Goal: Entertainment & Leisure: Browse casually

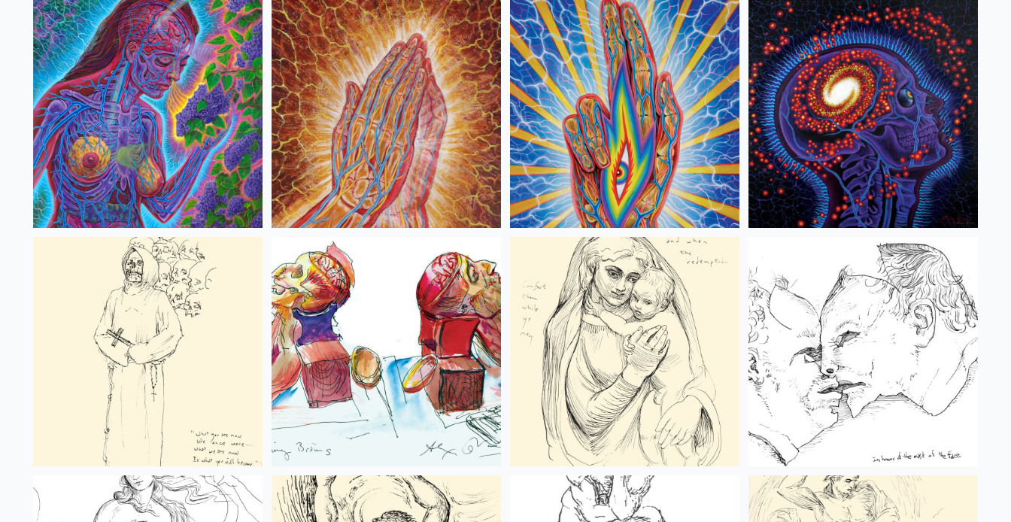
scroll to position [5650, 0]
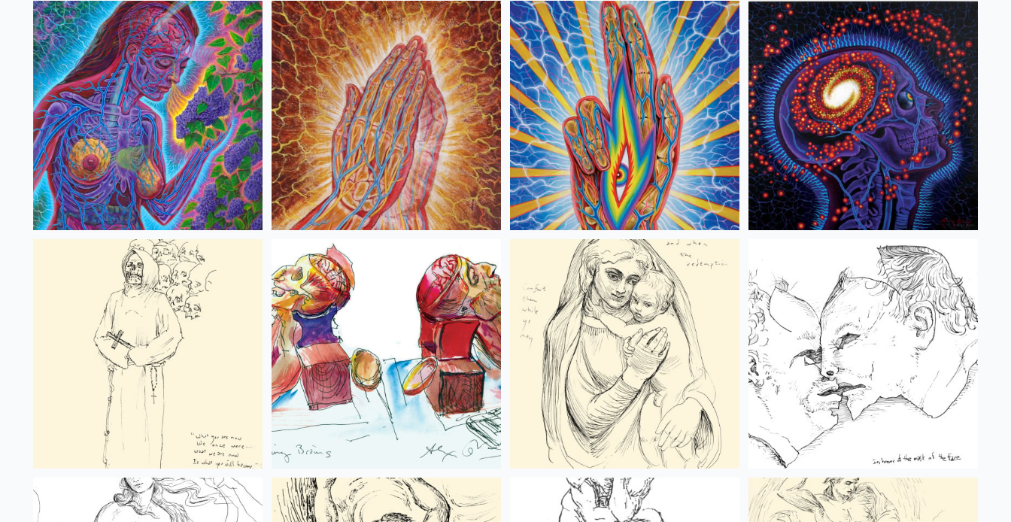
click at [828, 117] on img at bounding box center [862, 115] width 229 height 229
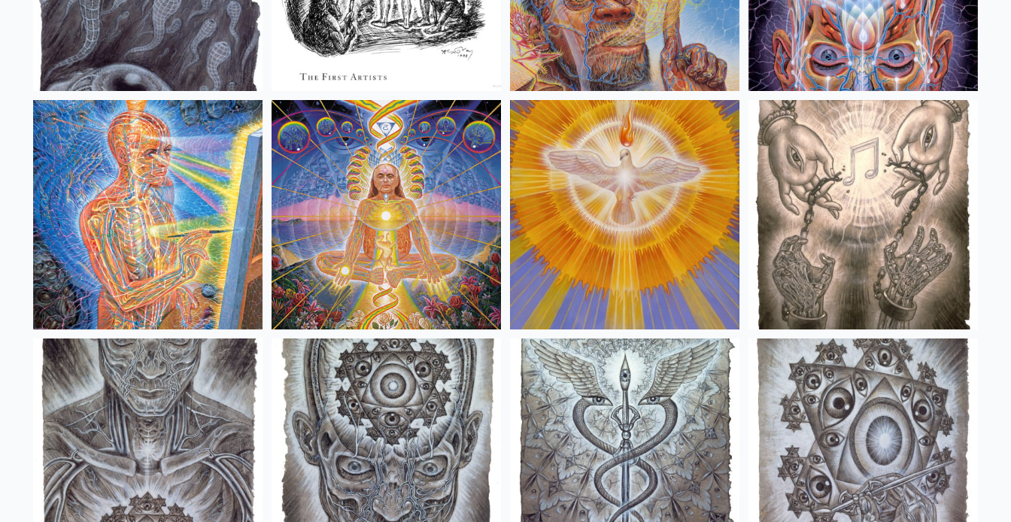
scroll to position [11040, 0]
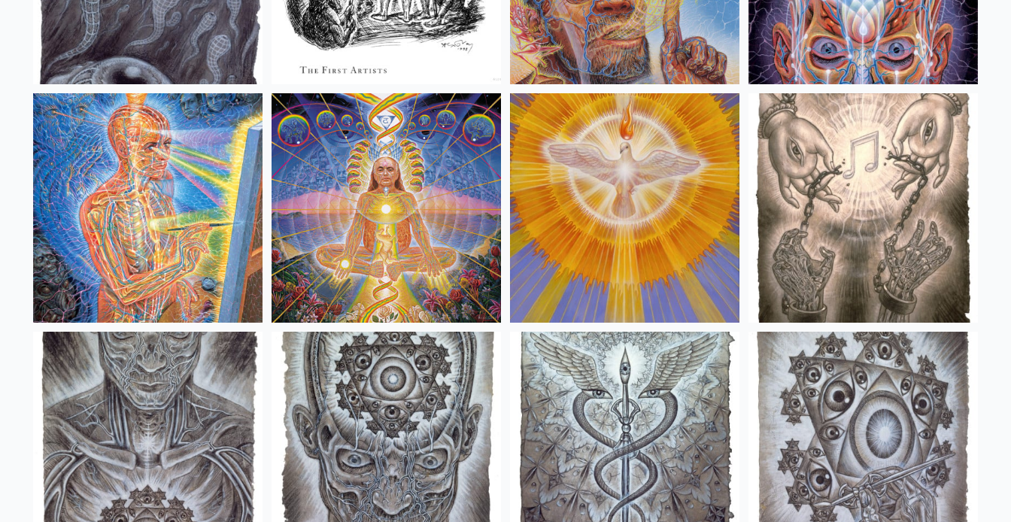
click at [409, 203] on img at bounding box center [385, 207] width 229 height 229
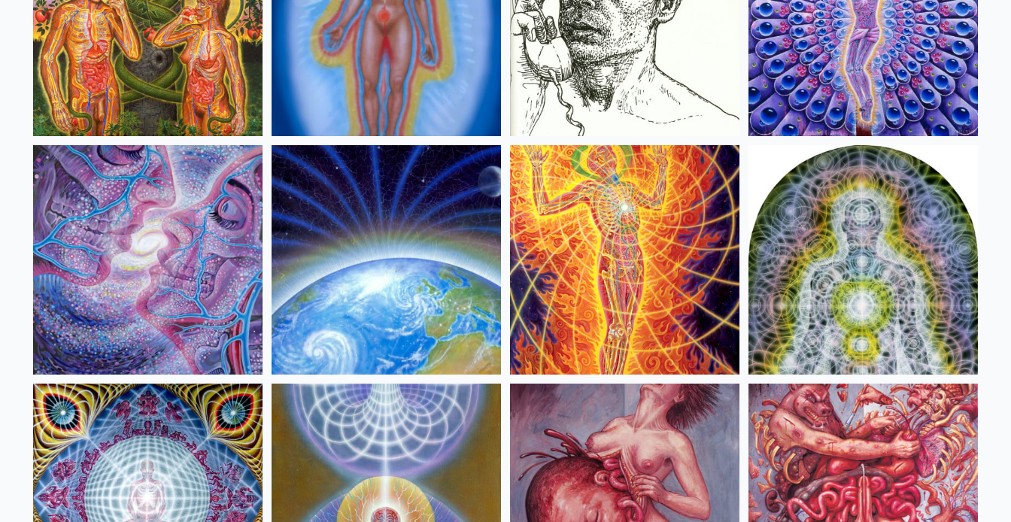
scroll to position [15041, 0]
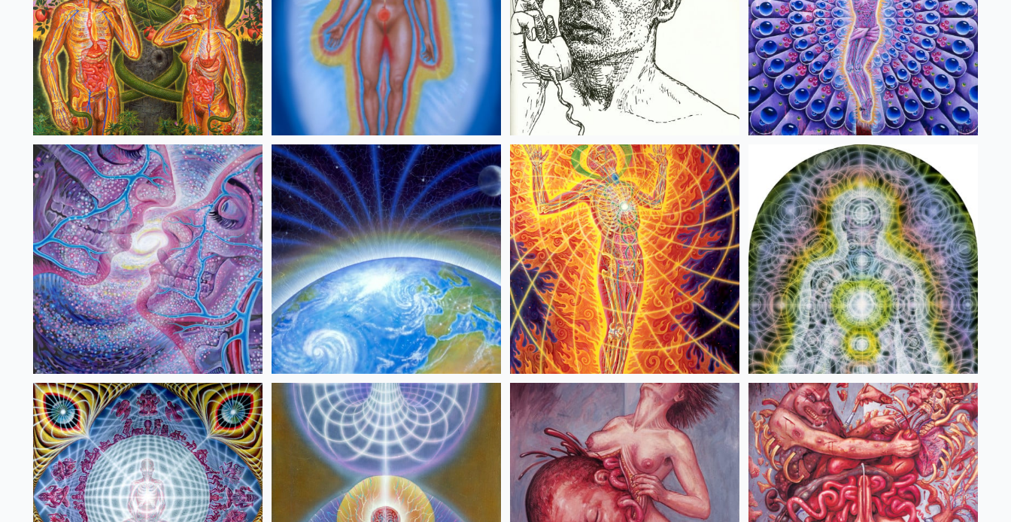
click at [868, 267] on img at bounding box center [862, 258] width 229 height 229
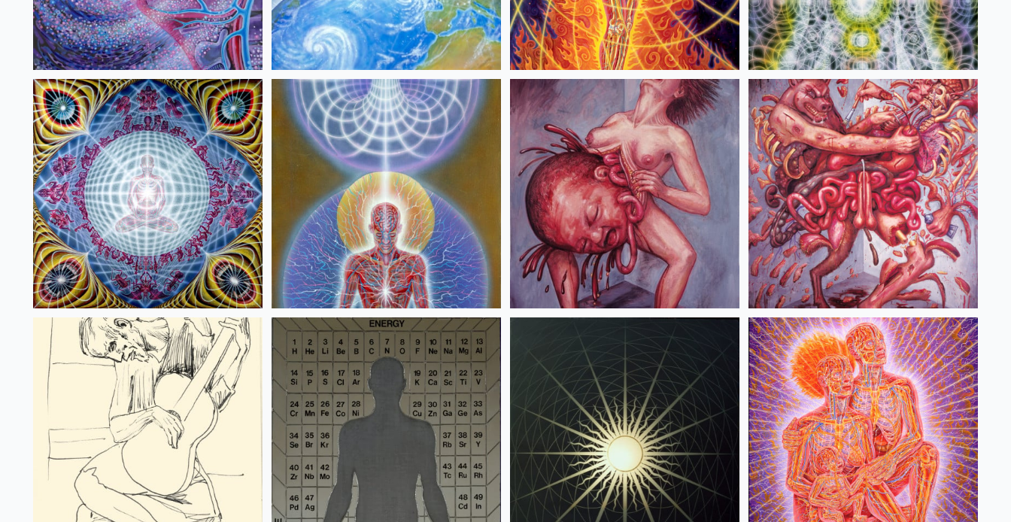
scroll to position [15344, 0]
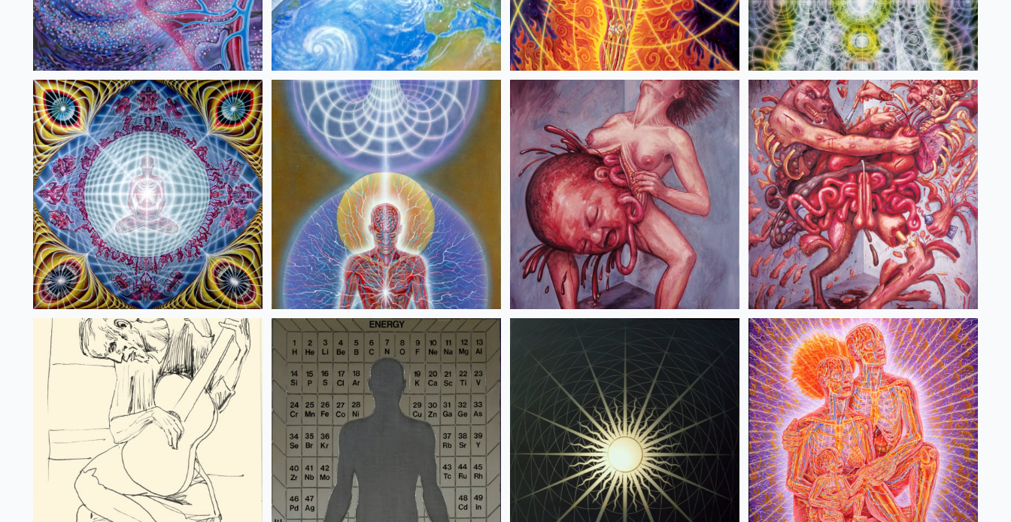
click at [362, 231] on img at bounding box center [385, 194] width 229 height 229
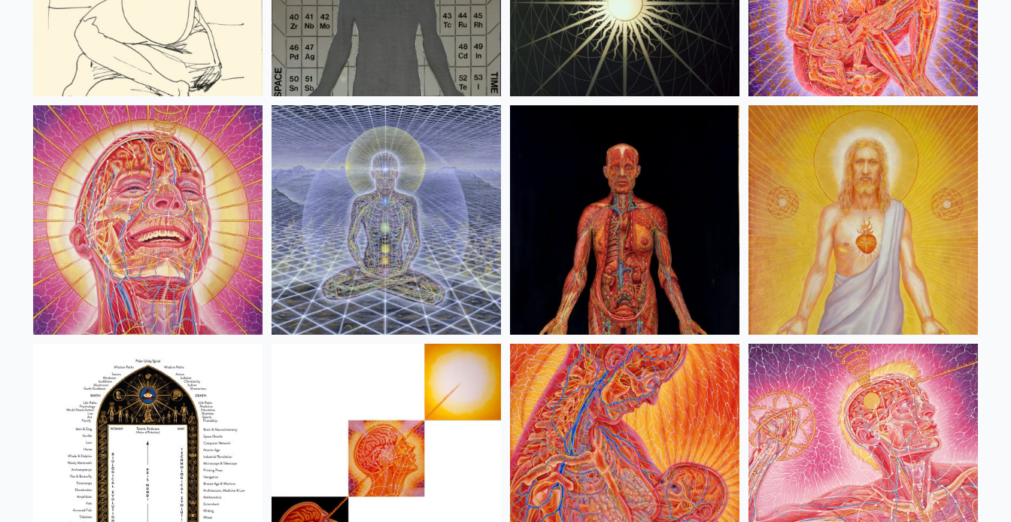
scroll to position [15945, 0]
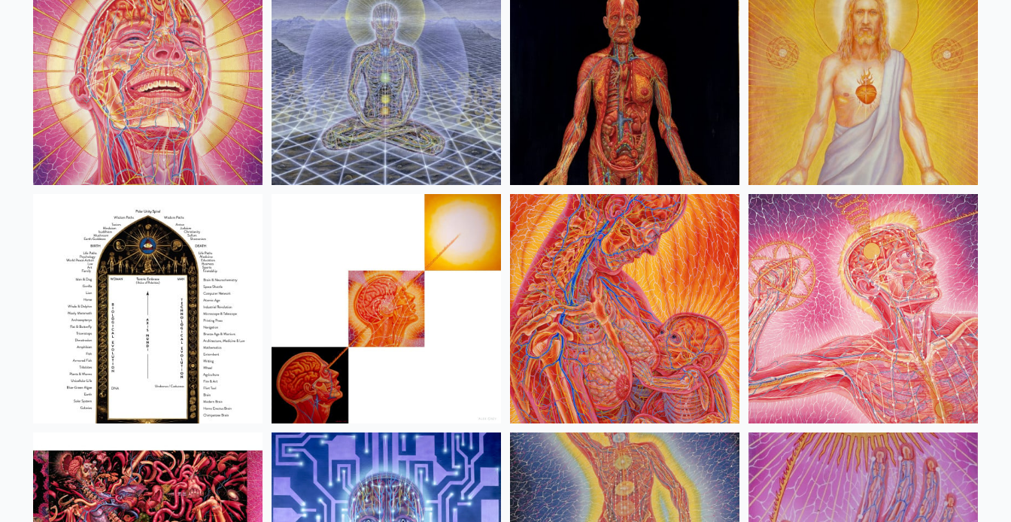
click at [150, 95] on img at bounding box center [147, 70] width 229 height 229
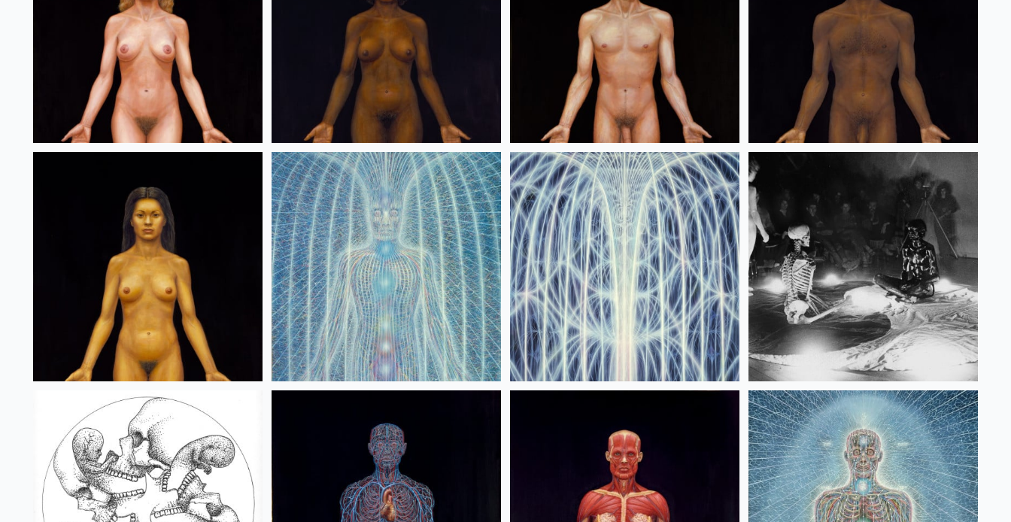
scroll to position [18367, 0]
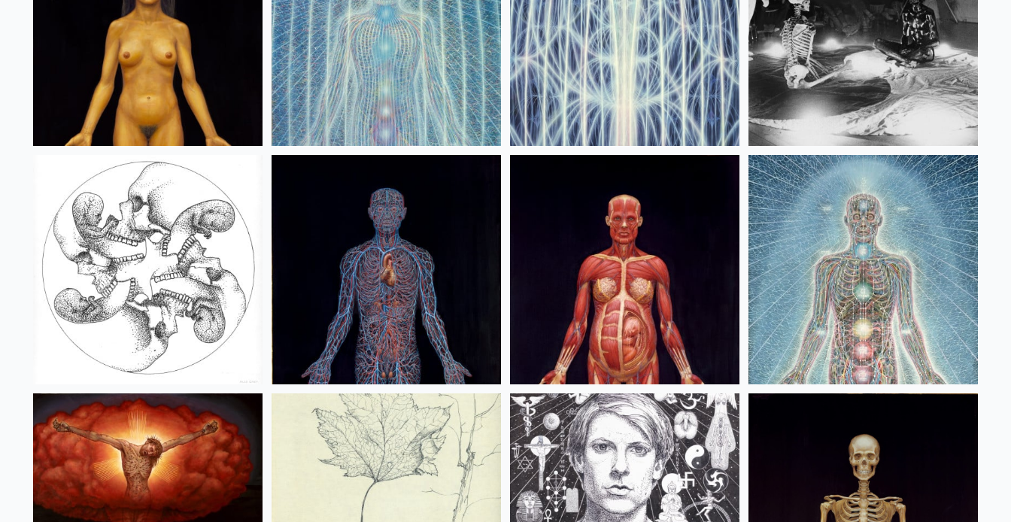
click at [850, 300] on img at bounding box center [862, 269] width 229 height 229
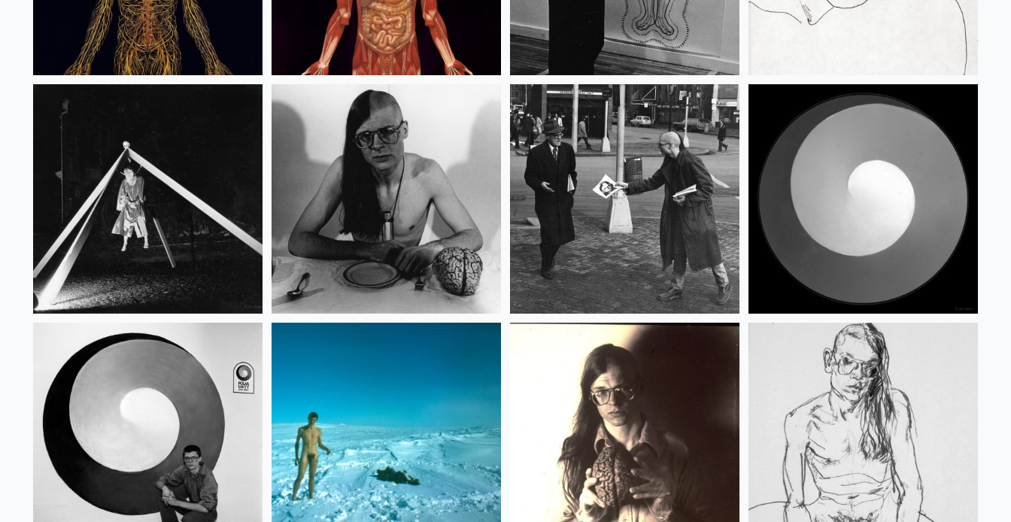
scroll to position [19184, 0]
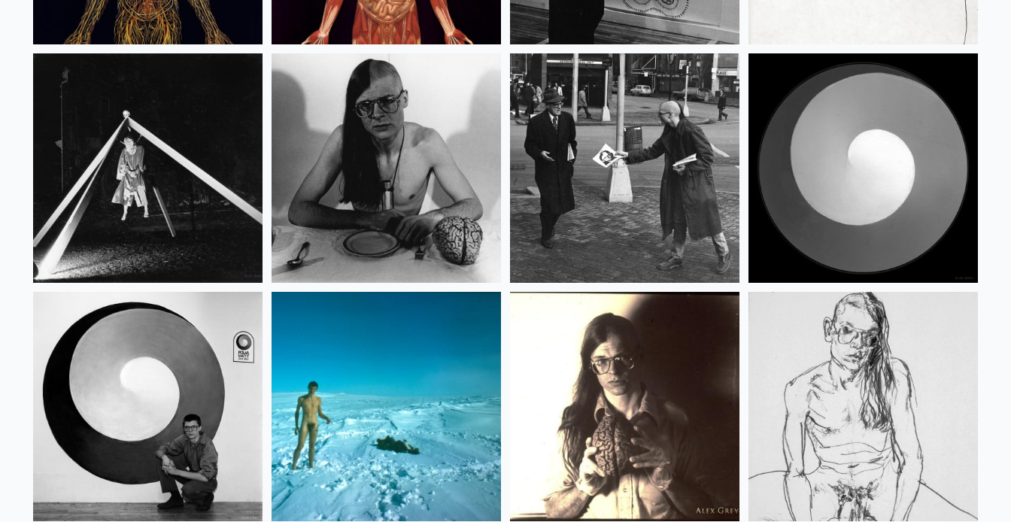
click at [335, 182] on img at bounding box center [385, 167] width 229 height 229
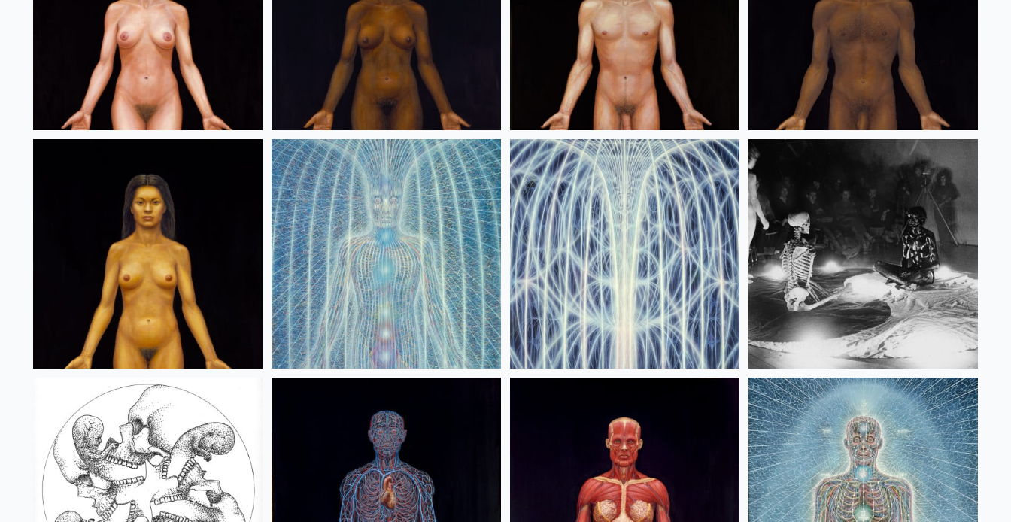
scroll to position [18152, 0]
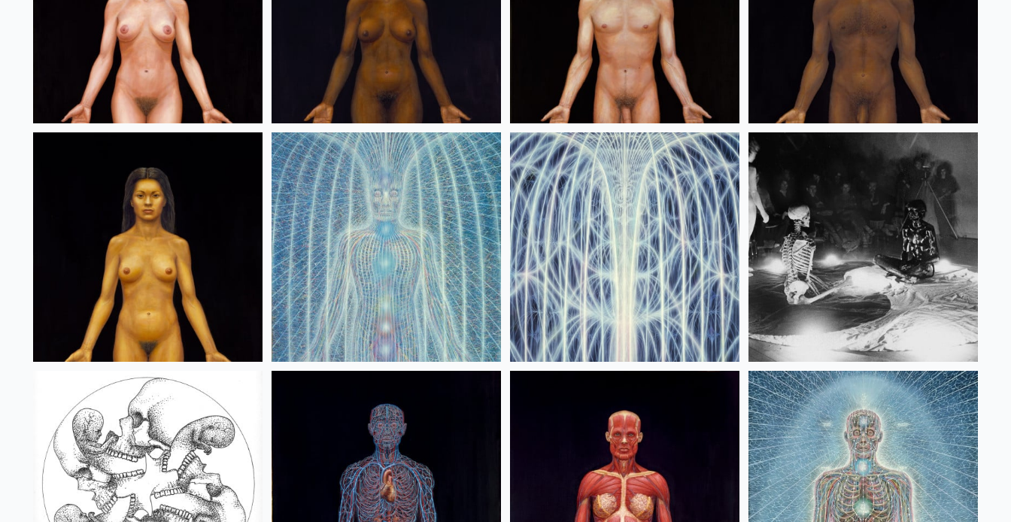
click at [408, 243] on img at bounding box center [385, 246] width 229 height 229
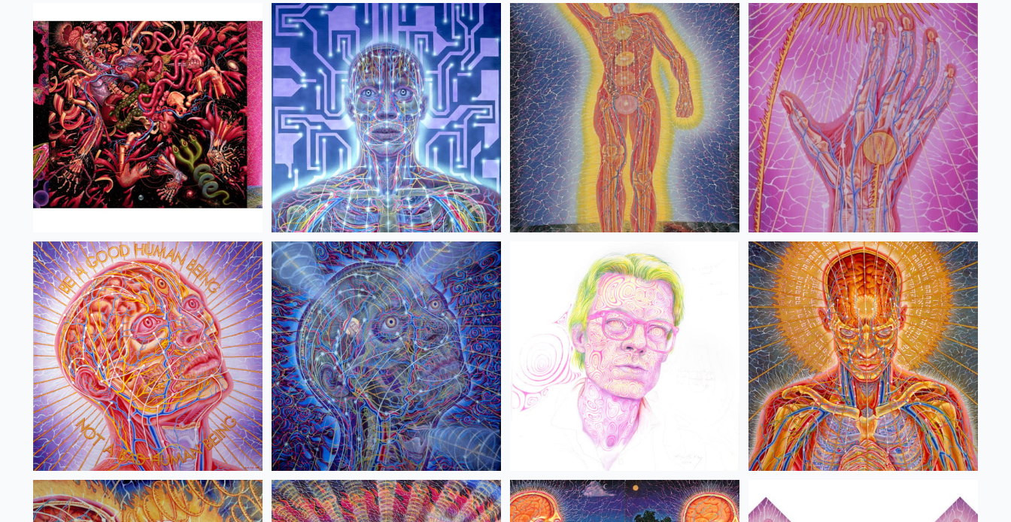
scroll to position [16077, 0]
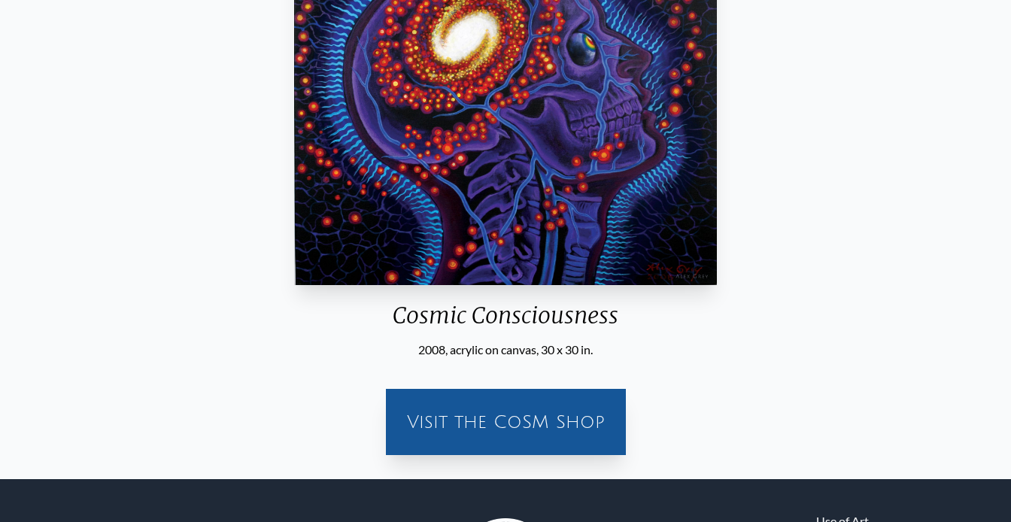
scroll to position [157, 0]
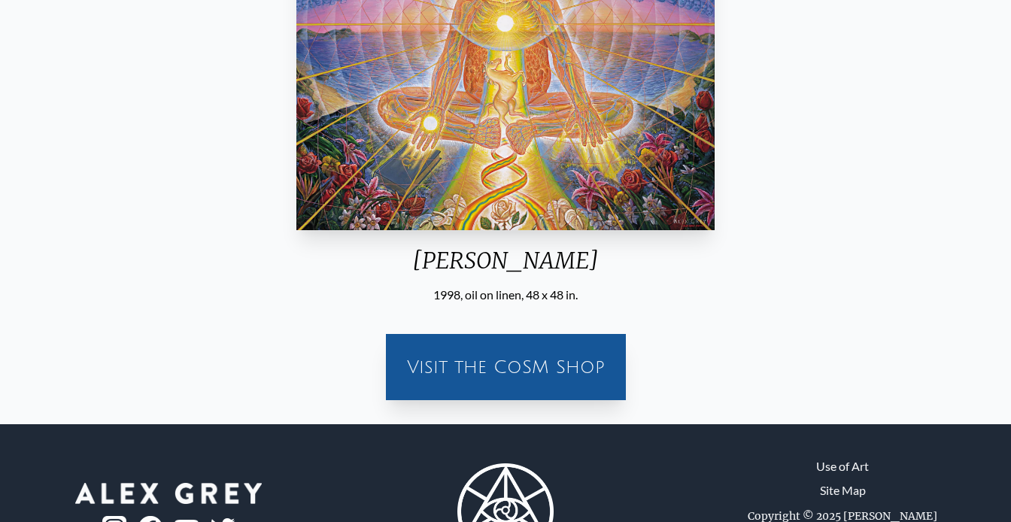
scroll to position [171, 0]
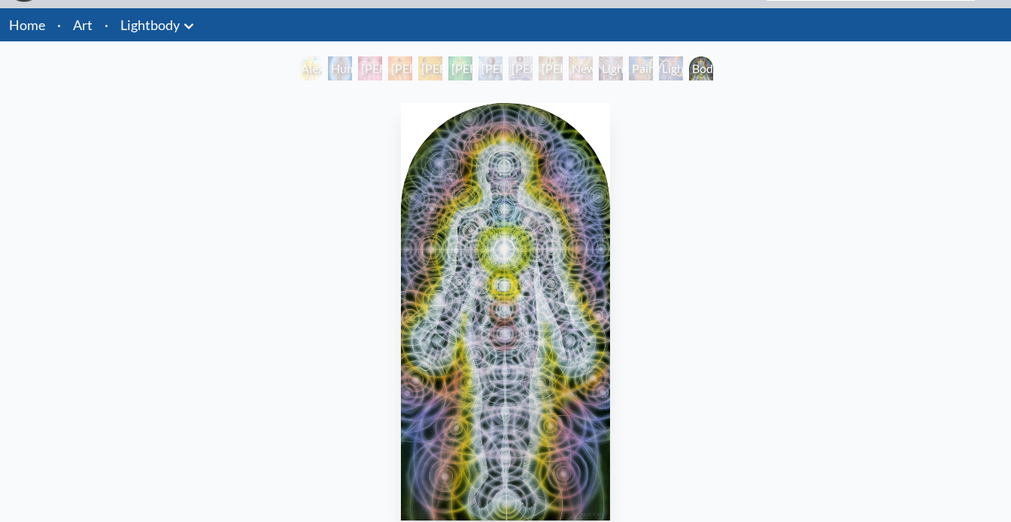
scroll to position [36, 0]
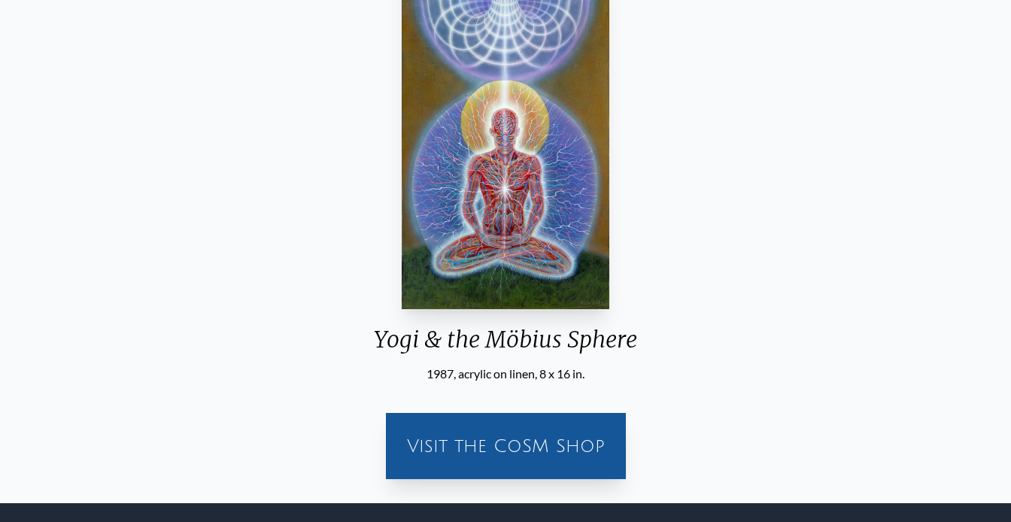
scroll to position [371, 0]
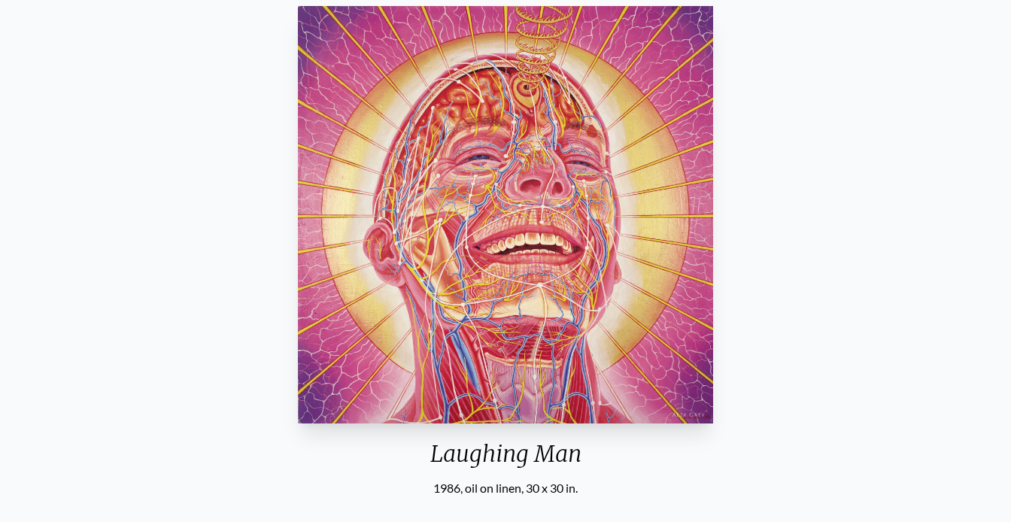
scroll to position [162, 0]
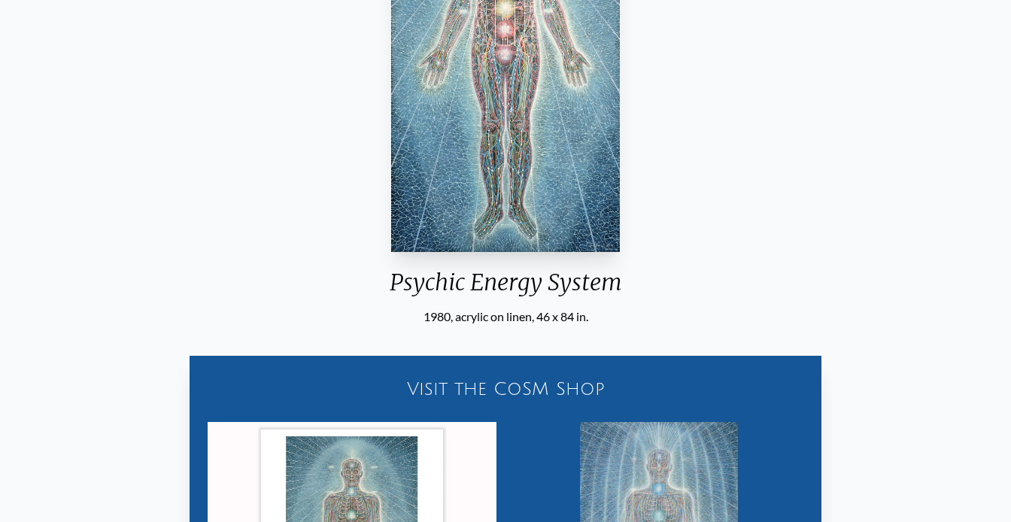
scroll to position [562, 0]
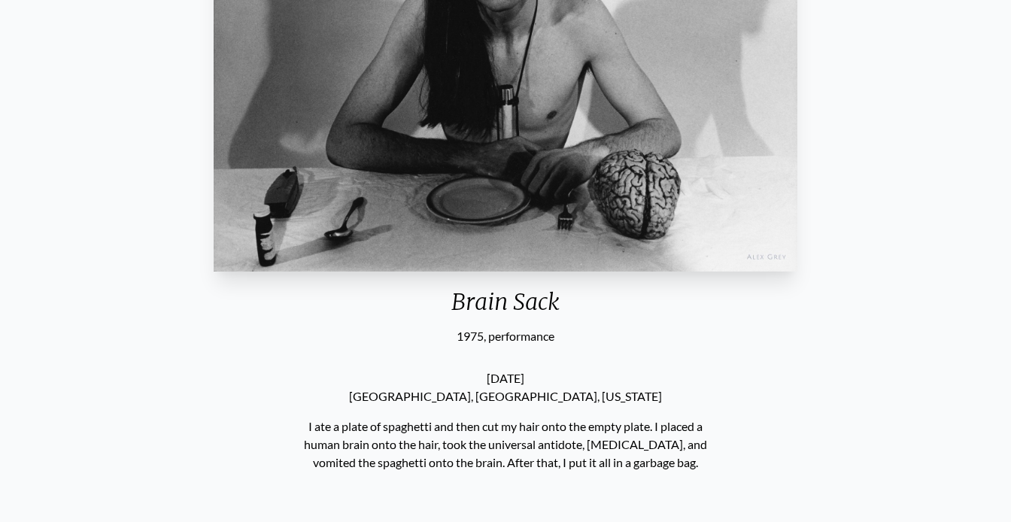
scroll to position [36, 0]
